Goal: Transaction & Acquisition: Book appointment/travel/reservation

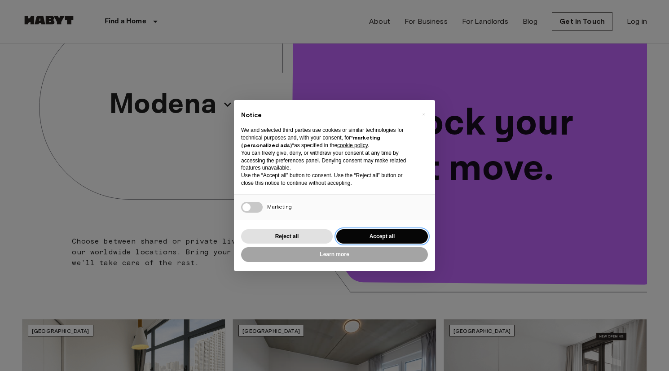
click at [368, 237] on button "Accept all" at bounding box center [382, 237] width 92 height 15
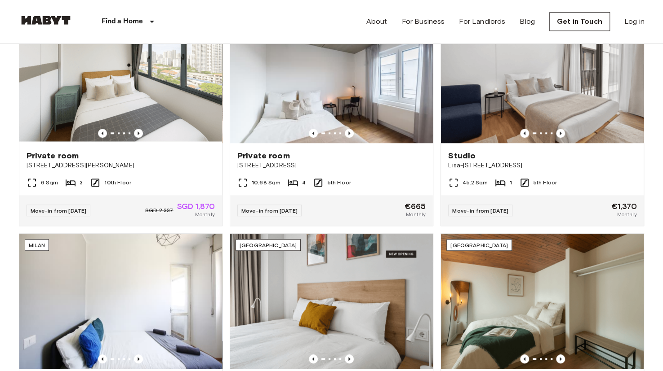
scroll to position [351, 0]
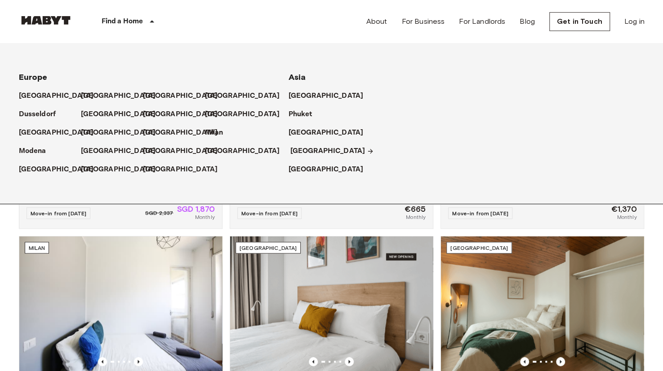
click at [300, 155] on p "[GEOGRAPHIC_DATA]" at bounding box center [327, 151] width 75 height 11
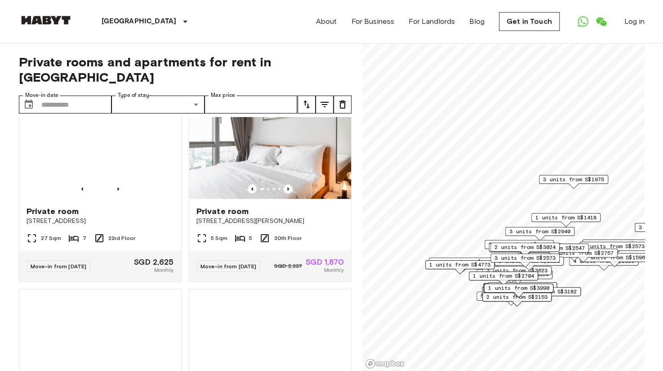
scroll to position [629, 0]
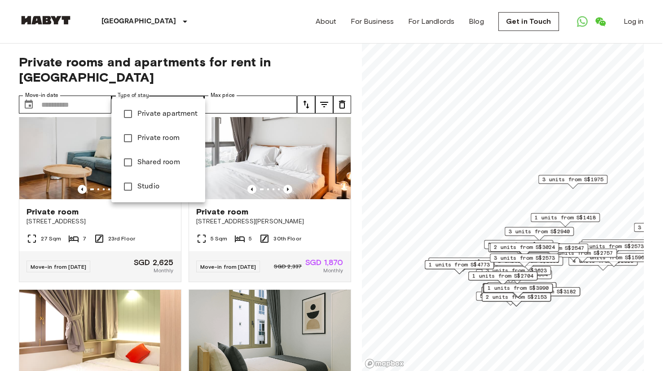
click at [173, 117] on span "Private apartment" at bounding box center [167, 114] width 61 height 11
type input "**********"
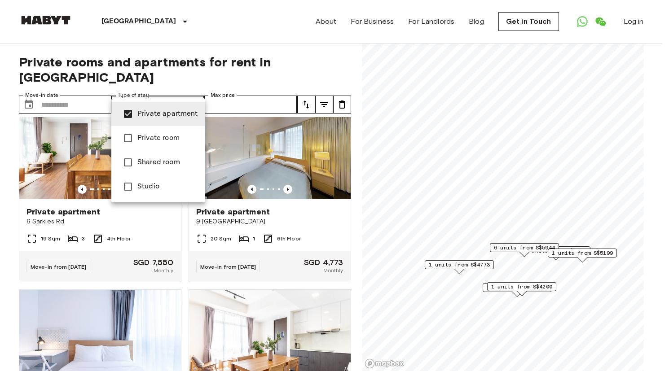
click at [284, 21] on div at bounding box center [334, 185] width 669 height 371
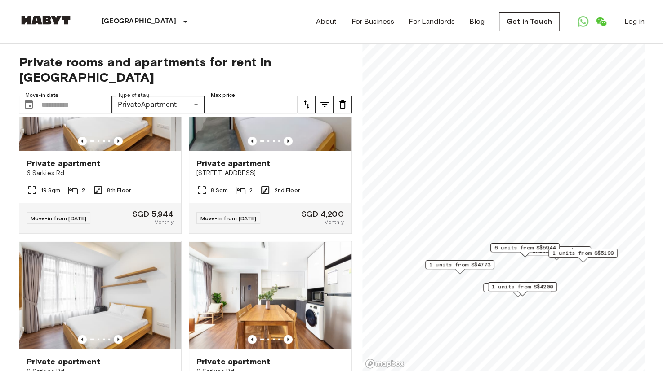
scroll to position [1076, 0]
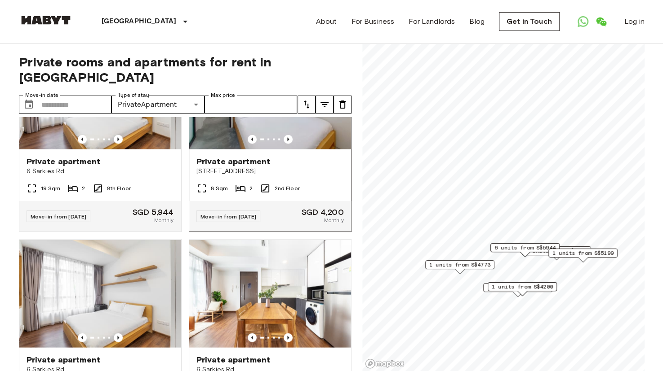
click at [248, 164] on div "Private apartment 55 Tiong Bahru Road" at bounding box center [270, 166] width 162 height 34
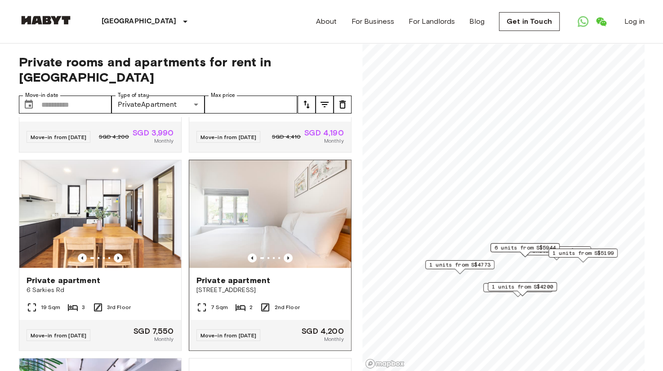
scroll to position [163, 0]
click at [231, 268] on div "Private apartment 55 Tiong Bahru Road" at bounding box center [270, 285] width 162 height 34
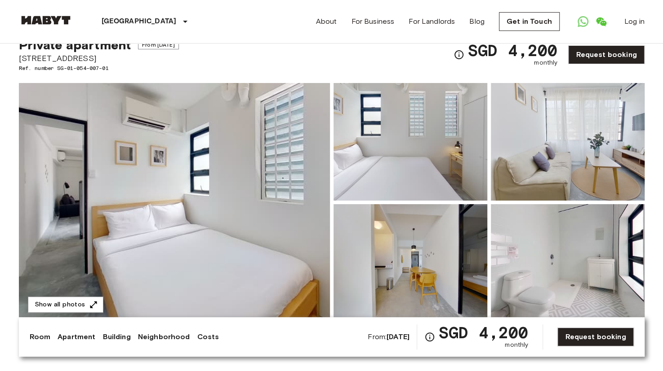
scroll to position [33, 0]
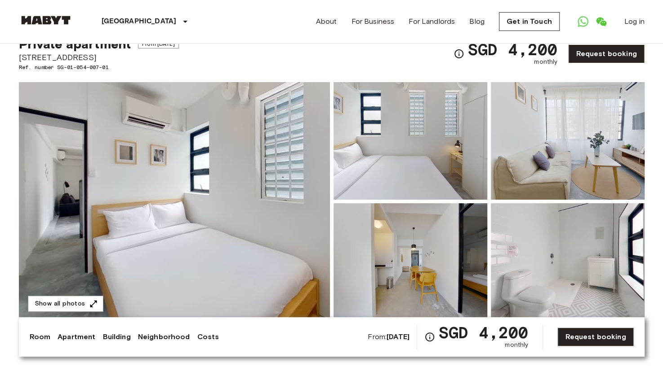
click at [374, 335] on span "From: [DATE]" at bounding box center [388, 337] width 42 height 10
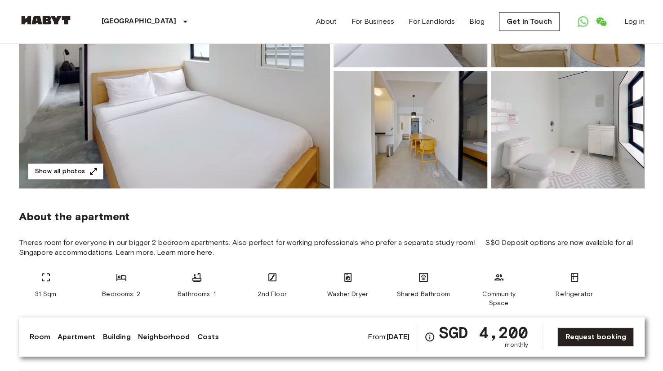
scroll to position [0, 0]
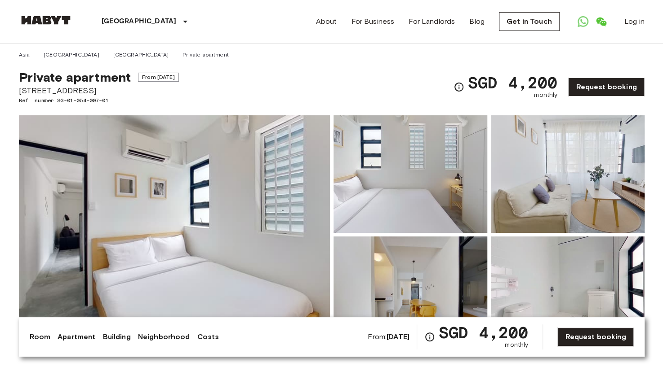
click at [156, 77] on span "From [DATE]" at bounding box center [158, 77] width 41 height 9
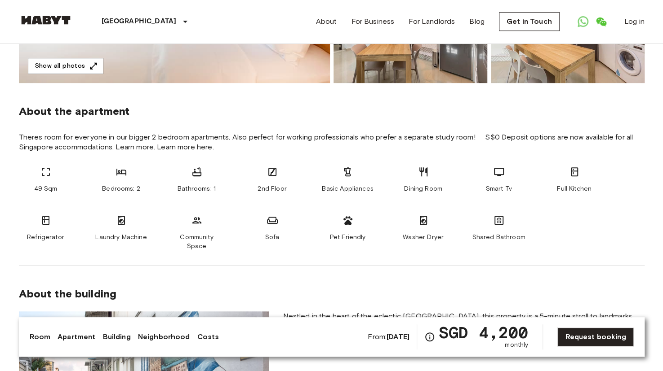
scroll to position [273, 0]
